Goal: Transaction & Acquisition: Purchase product/service

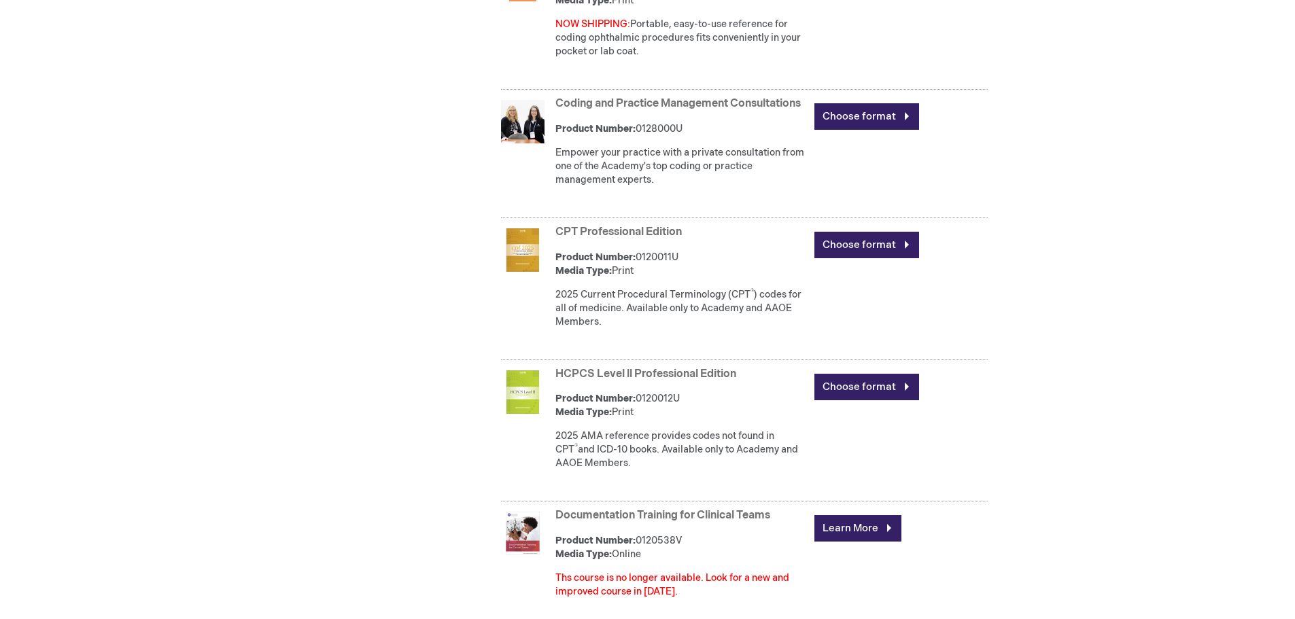
scroll to position [1683, 0]
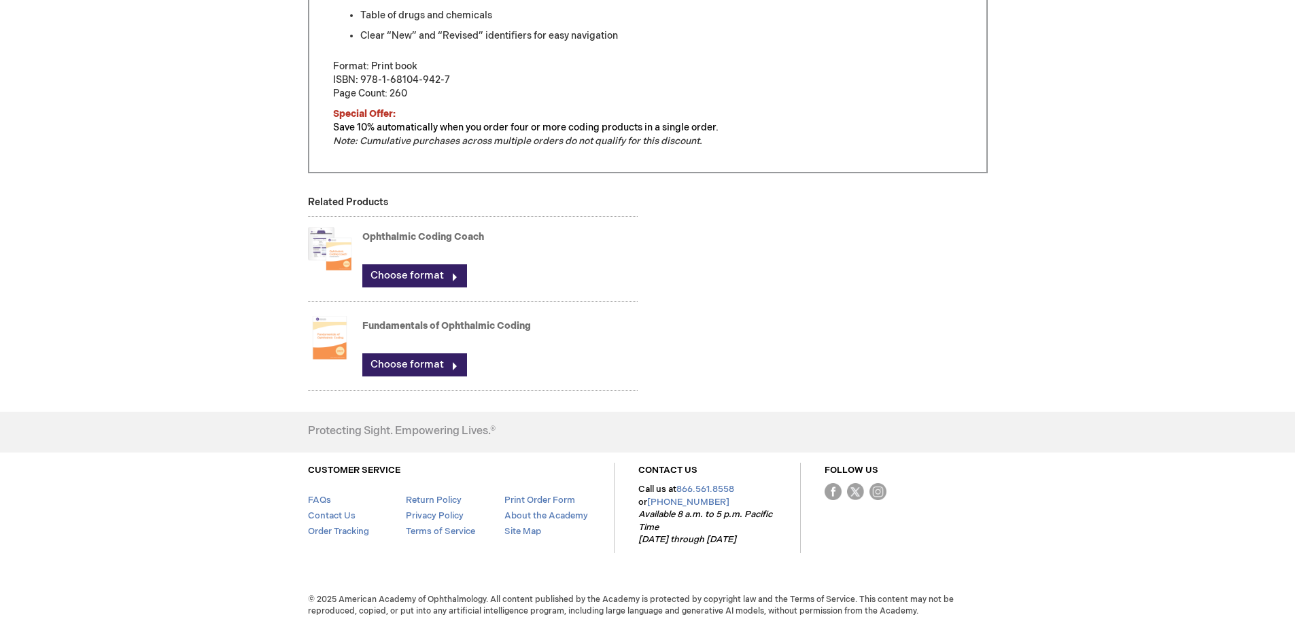
scroll to position [848, 0]
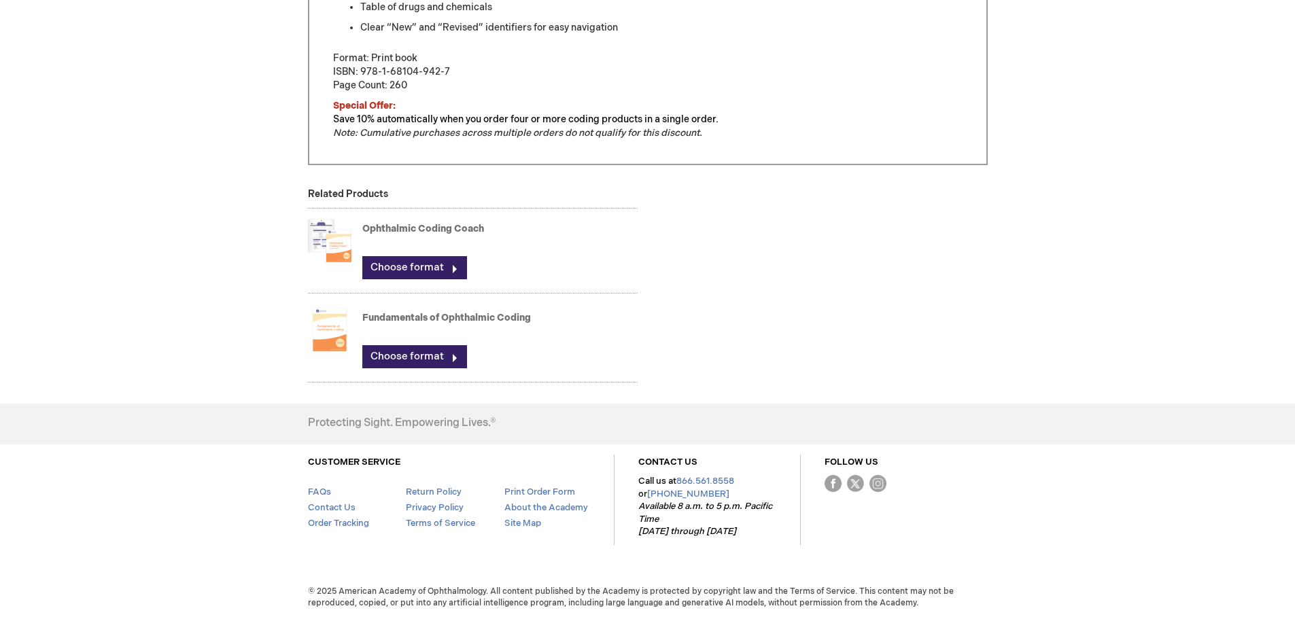
click at [409, 314] on link "Fundamentals of Ophthalmic Coding" at bounding box center [446, 318] width 169 height 12
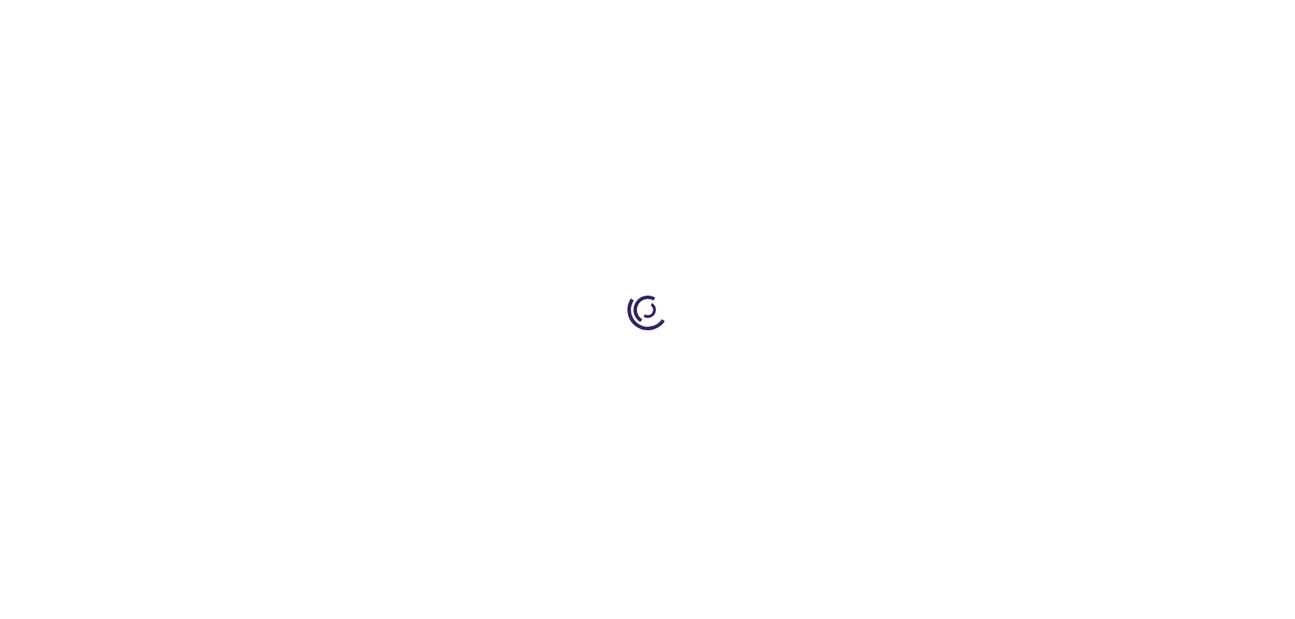
type input "0"
